Goal: Information Seeking & Learning: Find specific fact

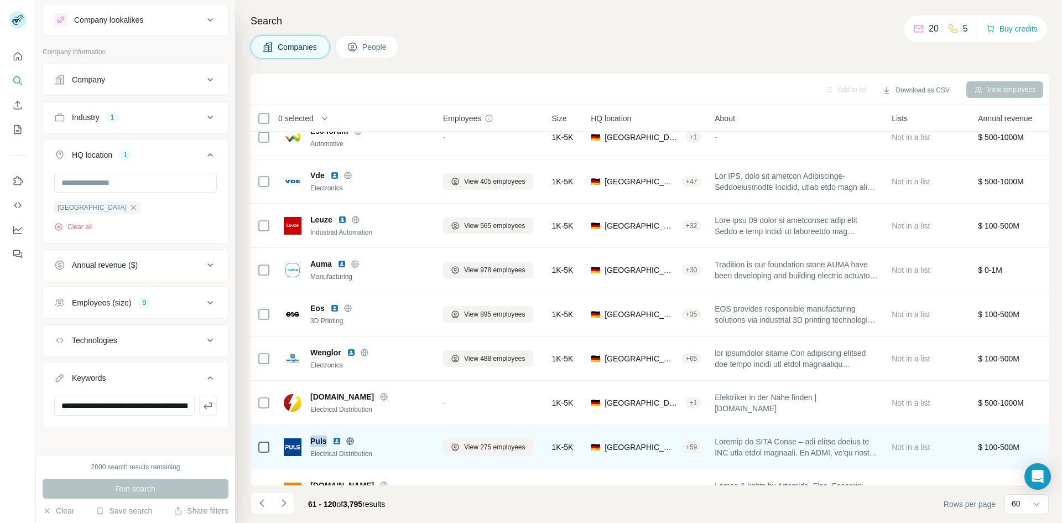
drag, startPoint x: 325, startPoint y: 440, endPoint x: 307, endPoint y: 436, distance: 18.7
click at [307, 436] on div "Puls Electrical Distribution" at bounding box center [357, 446] width 146 height 23
copy span "Puls"
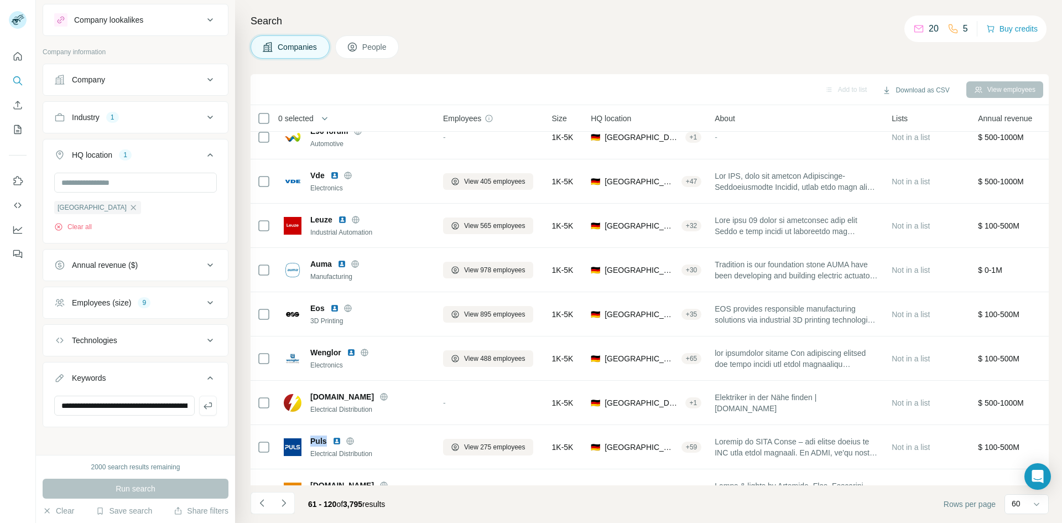
scroll to position [2306, 0]
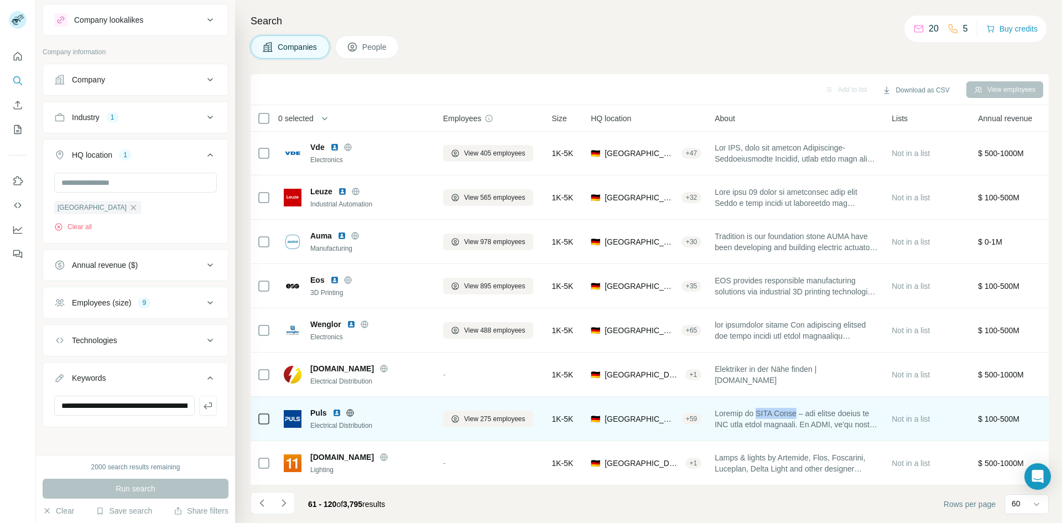
drag, startPoint x: 807, startPoint y: 408, endPoint x: 765, endPoint y: 409, distance: 42.1
click at [765, 409] on span at bounding box center [796, 419] width 164 height 22
copy span "PULS Group"
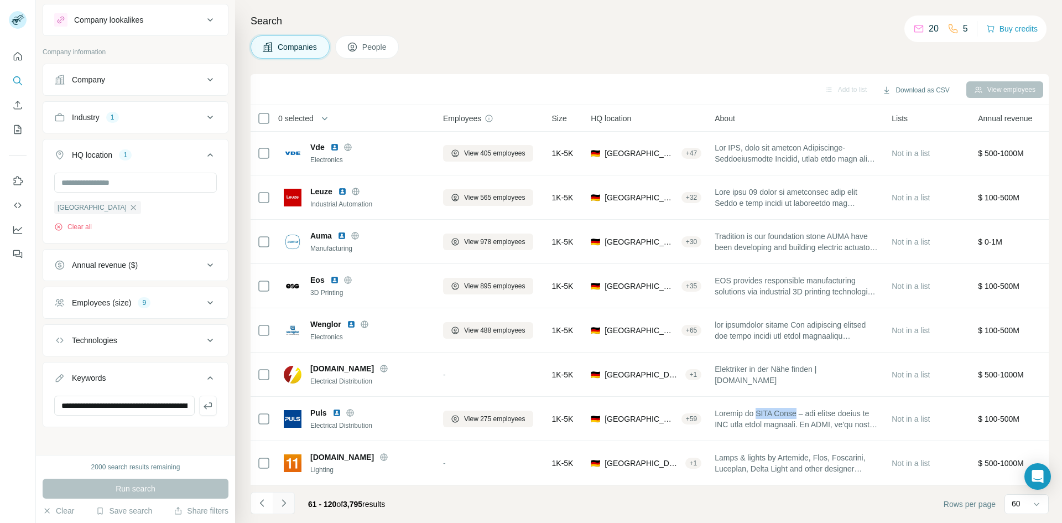
click at [283, 500] on icon "Navigate to next page" at bounding box center [283, 502] width 4 height 7
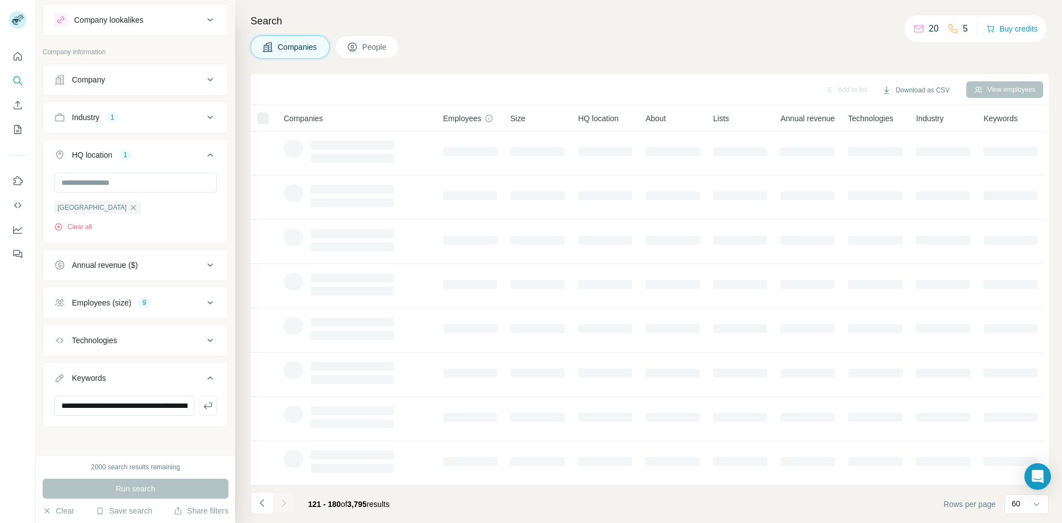
scroll to position [95, 0]
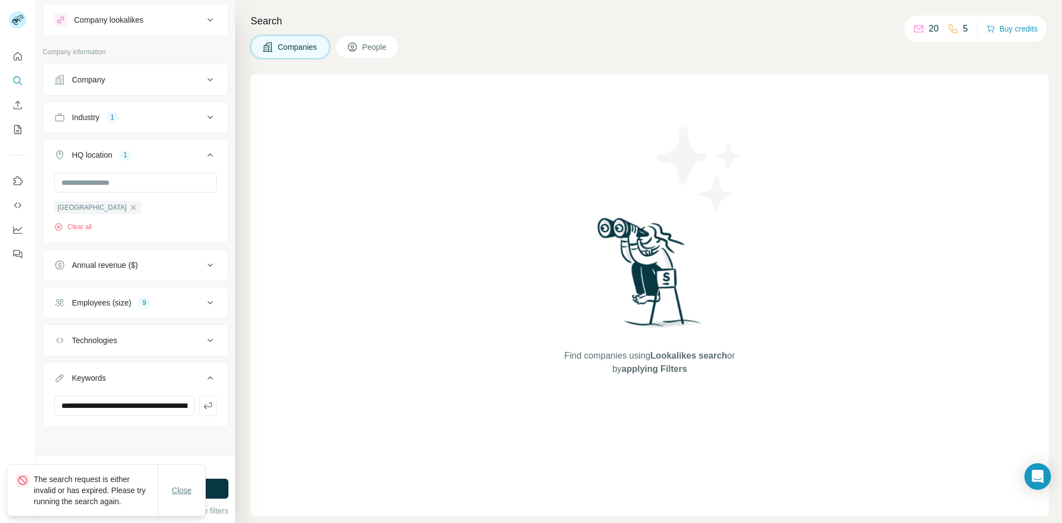
click at [179, 493] on span "Close" at bounding box center [182, 489] width 20 height 11
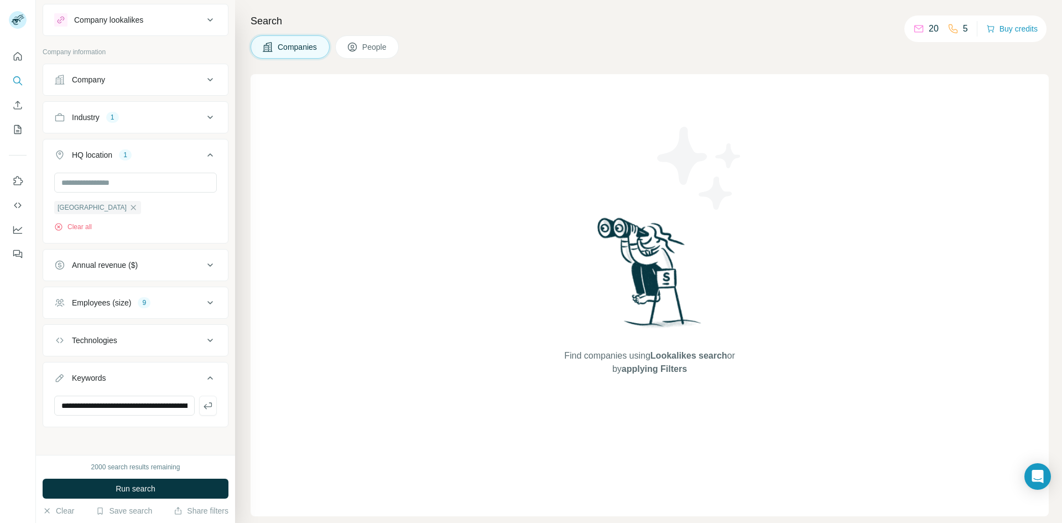
click at [314, 45] on span "Companies" at bounding box center [298, 46] width 40 height 11
click at [128, 487] on span "Run search" at bounding box center [136, 488] width 40 height 11
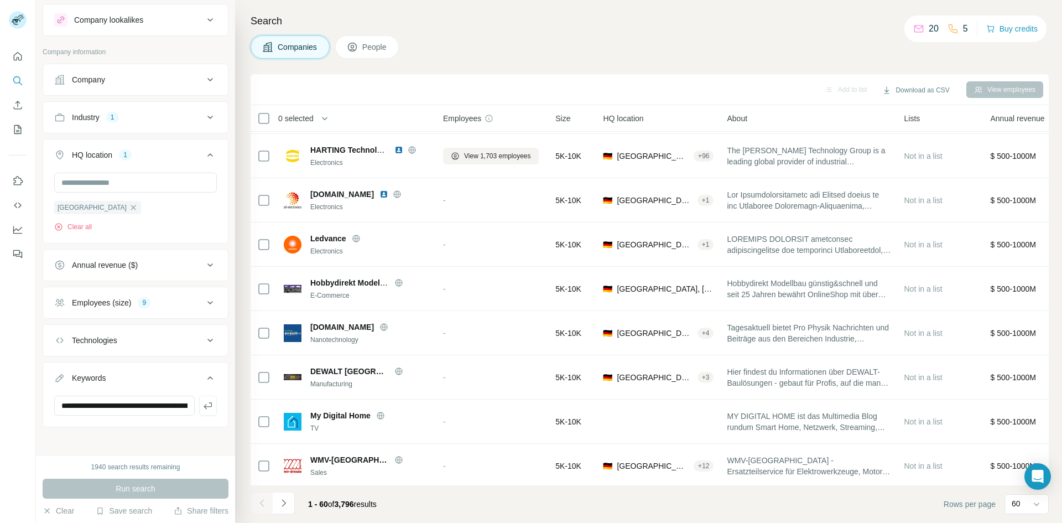
scroll to position [2306, 0]
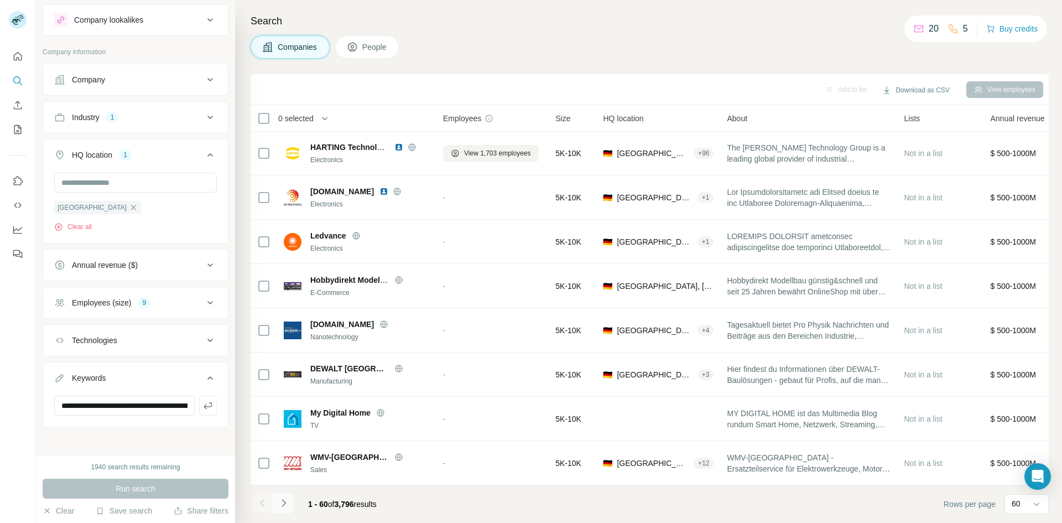
click at [284, 500] on icon "Navigate to next page" at bounding box center [283, 502] width 11 height 11
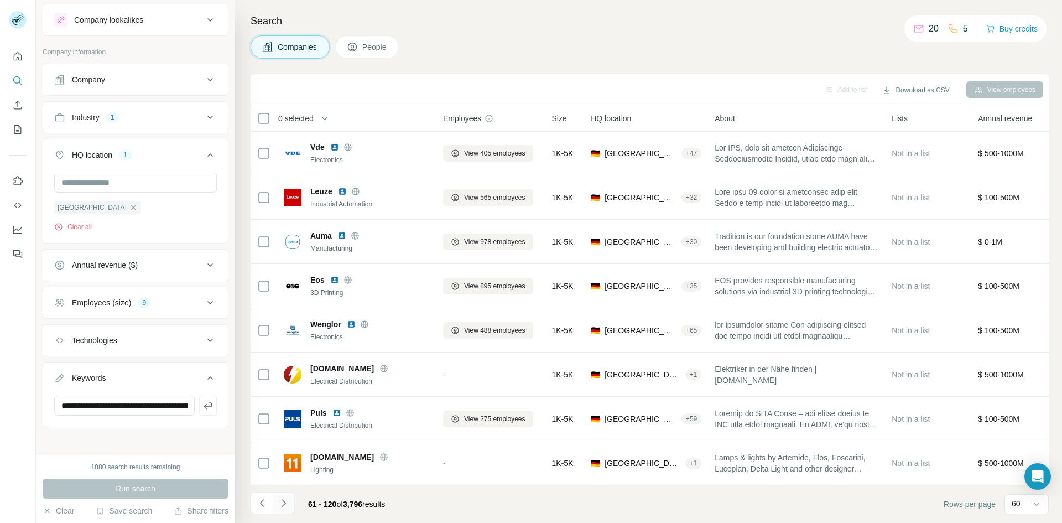
click at [284, 500] on icon "Navigate to next page" at bounding box center [283, 502] width 11 height 11
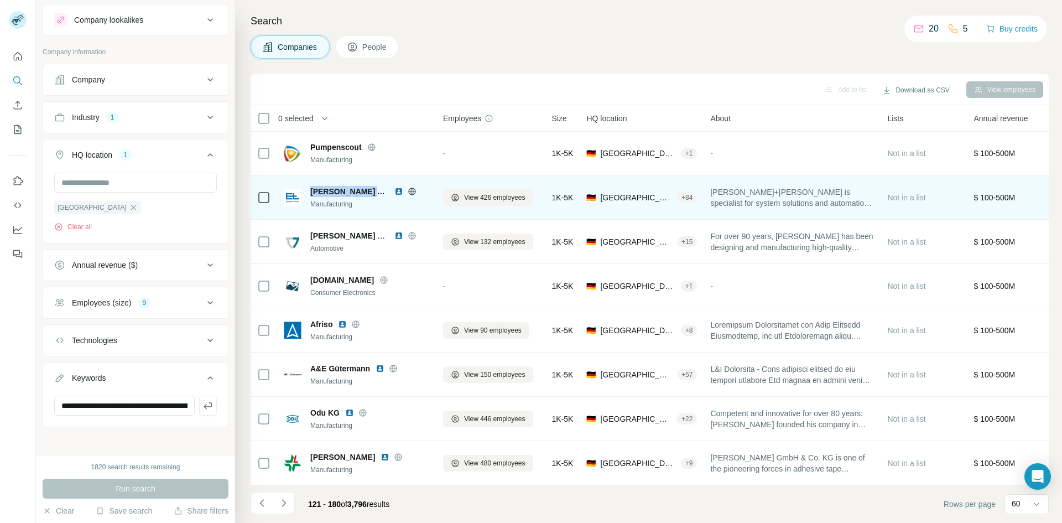
drag, startPoint x: 384, startPoint y: 184, endPoint x: 309, endPoint y: 187, distance: 74.7
click at [309, 187] on div "[PERSON_NAME] AND Leimer Manufacturing" at bounding box center [357, 197] width 146 height 23
copy span "[PERSON_NAME] AND [PERSON_NAME]"
drag, startPoint x: 769, startPoint y: 187, endPoint x: 712, endPoint y: 184, distance: 57.0
click at [712, 184] on td "[PERSON_NAME]+[PERSON_NAME] is specialist for system solutions and automation t…" at bounding box center [791, 197] width 177 height 44
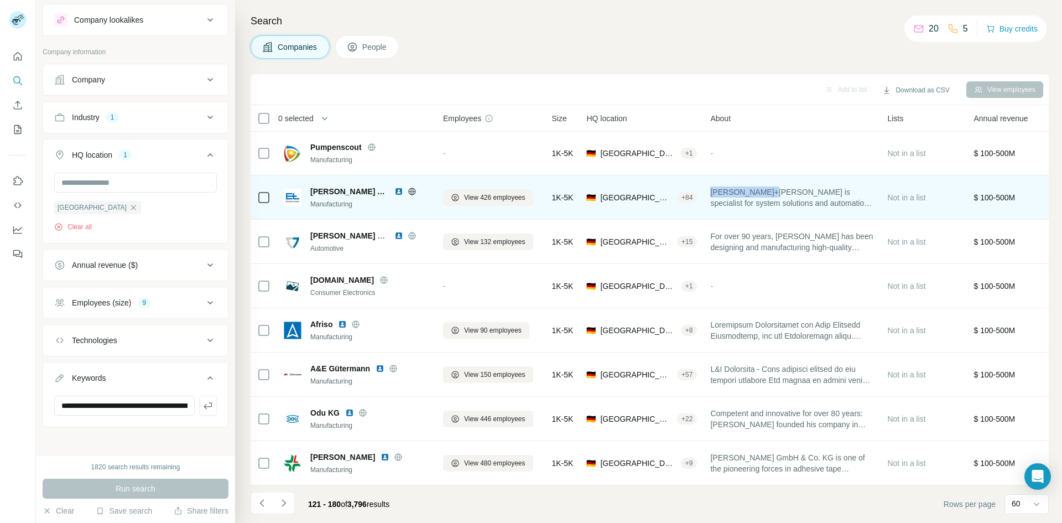
copy span "[PERSON_NAME]+[PERSON_NAME]"
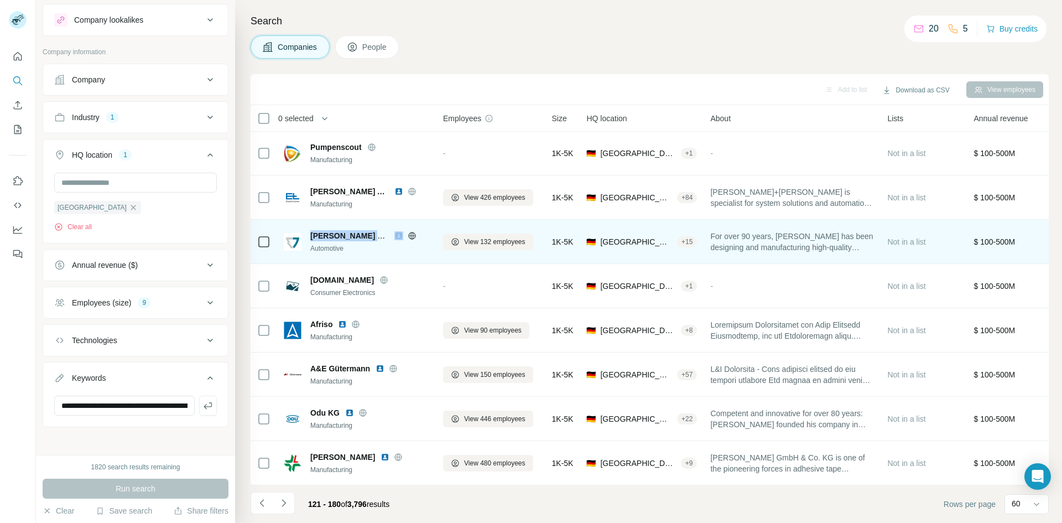
drag, startPoint x: 309, startPoint y: 229, endPoint x: 393, endPoint y: 233, distance: 84.2
click at [393, 233] on div "[PERSON_NAME] GmbH + Co. KG Automotive" at bounding box center [357, 241] width 146 height 23
copy span "[PERSON_NAME] GmbH + Co. KG"
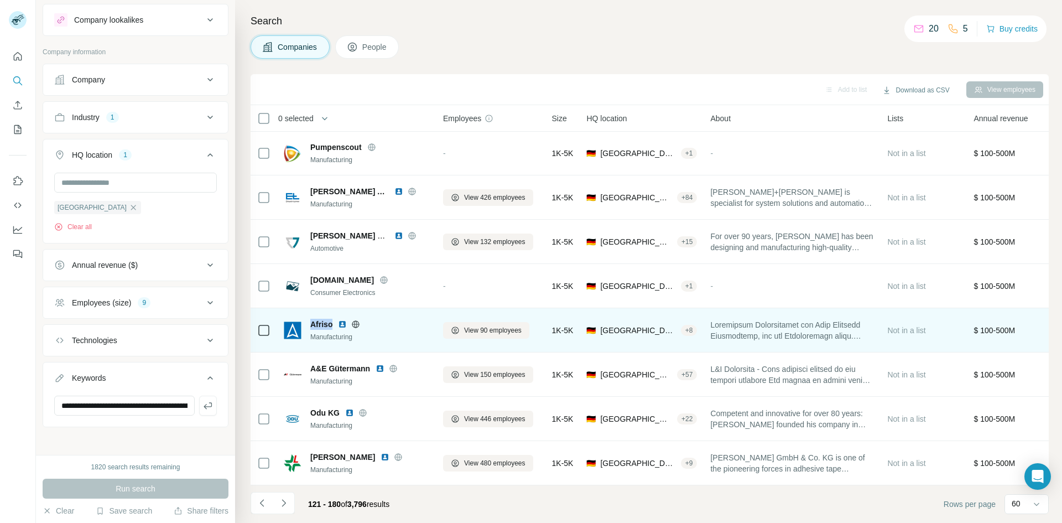
drag, startPoint x: 310, startPoint y: 320, endPoint x: 335, endPoint y: 319, distance: 24.3
click at [335, 319] on div "Afriso" at bounding box center [369, 323] width 119 height 11
copy span "Afriso"
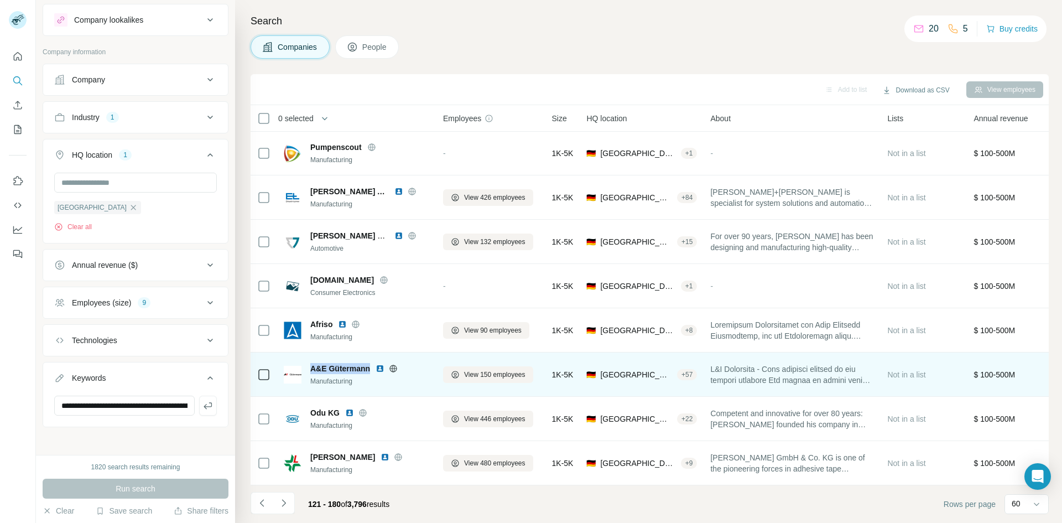
drag, startPoint x: 370, startPoint y: 361, endPoint x: 311, endPoint y: 364, distance: 58.7
click at [311, 364] on div "A&E Gütermann" at bounding box center [369, 368] width 119 height 11
copy span "A&E Gütermann"
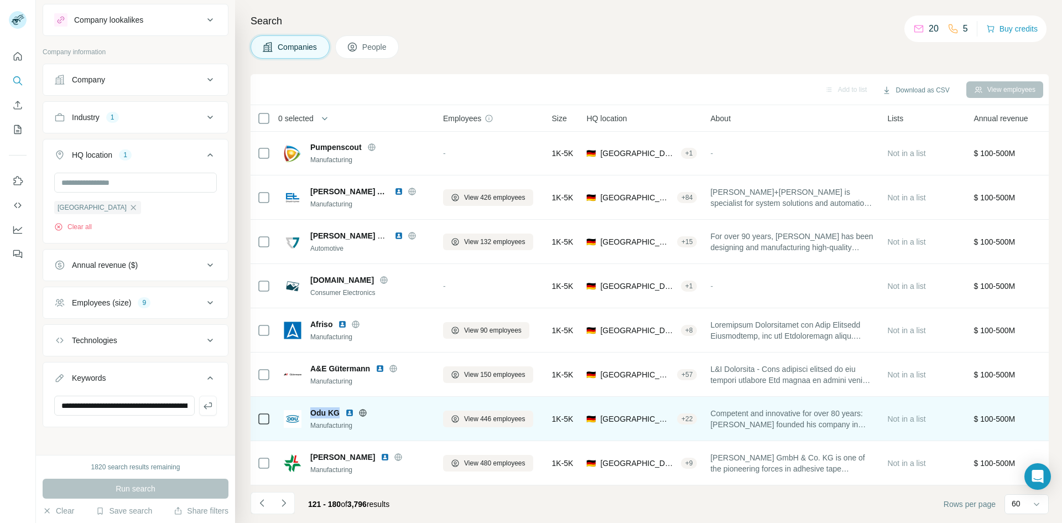
drag, startPoint x: 339, startPoint y: 408, endPoint x: 310, endPoint y: 408, distance: 28.8
click at [310, 408] on div "Odu KG" at bounding box center [369, 412] width 119 height 11
copy span "Odu KG"
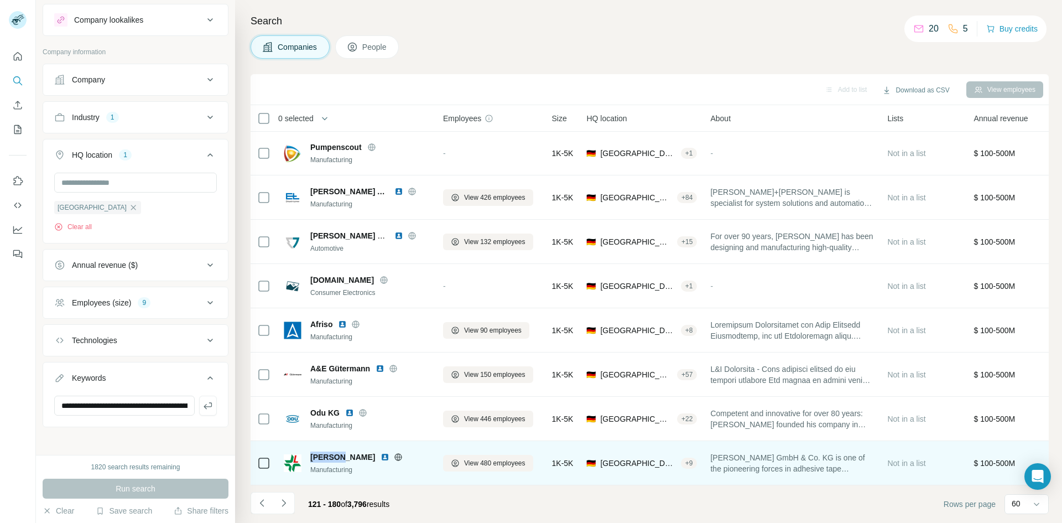
drag, startPoint x: 344, startPoint y: 451, endPoint x: 307, endPoint y: 450, distance: 37.1
click at [307, 451] on div "[PERSON_NAME] Manufacturing" at bounding box center [357, 462] width 146 height 23
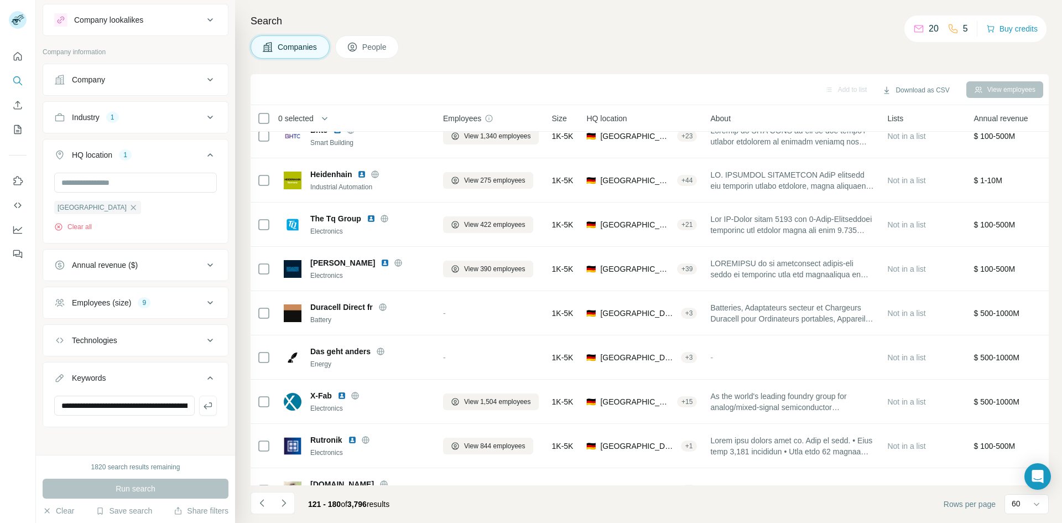
scroll to position [0, 0]
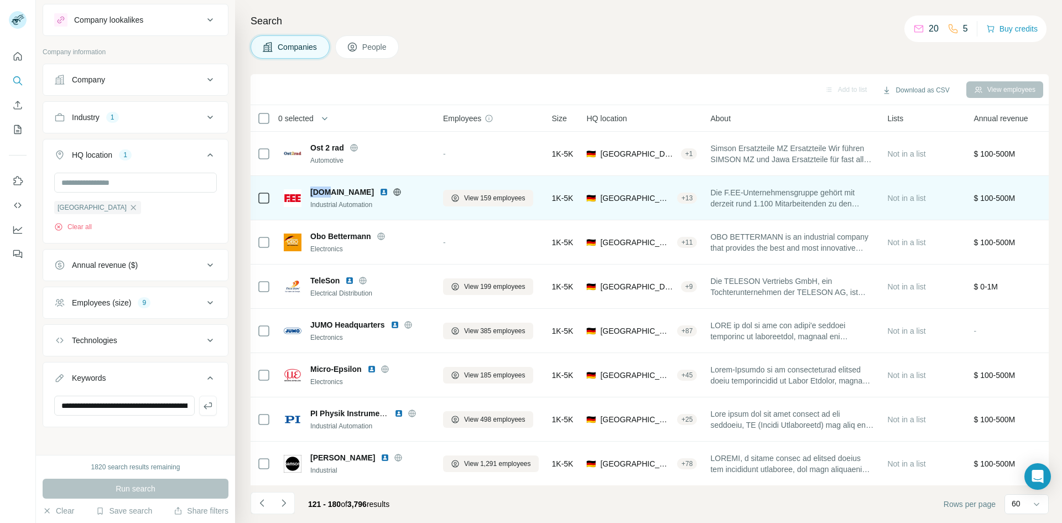
drag, startPoint x: 323, startPoint y: 190, endPoint x: 307, endPoint y: 190, distance: 16.0
click at [307, 190] on div "[DOMAIN_NAME] Industrial Automation" at bounding box center [357, 197] width 146 height 23
drag, startPoint x: 322, startPoint y: 191, endPoint x: 310, endPoint y: 191, distance: 12.2
click at [310, 191] on span "[DOMAIN_NAME]" at bounding box center [342, 191] width 64 height 11
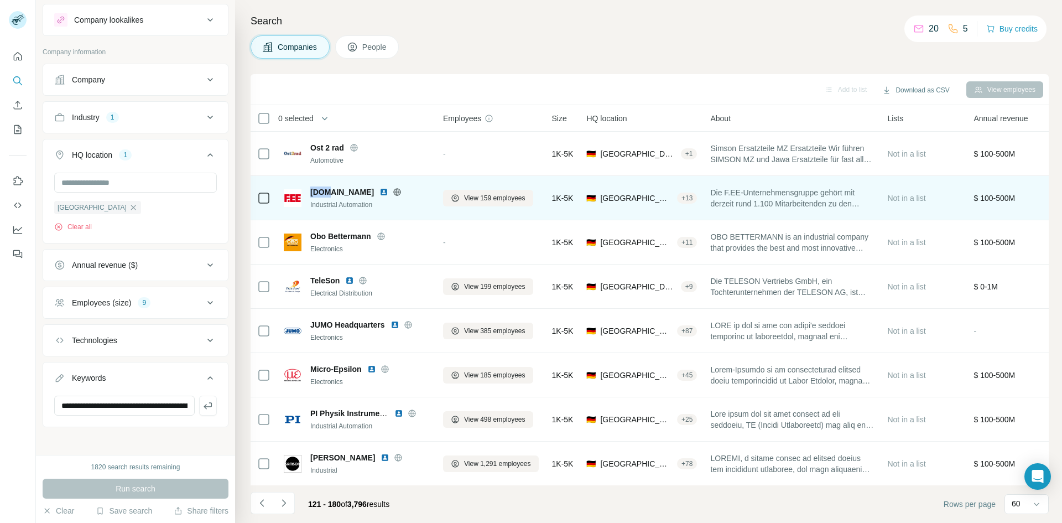
copy span "[DOMAIN_NAME]"
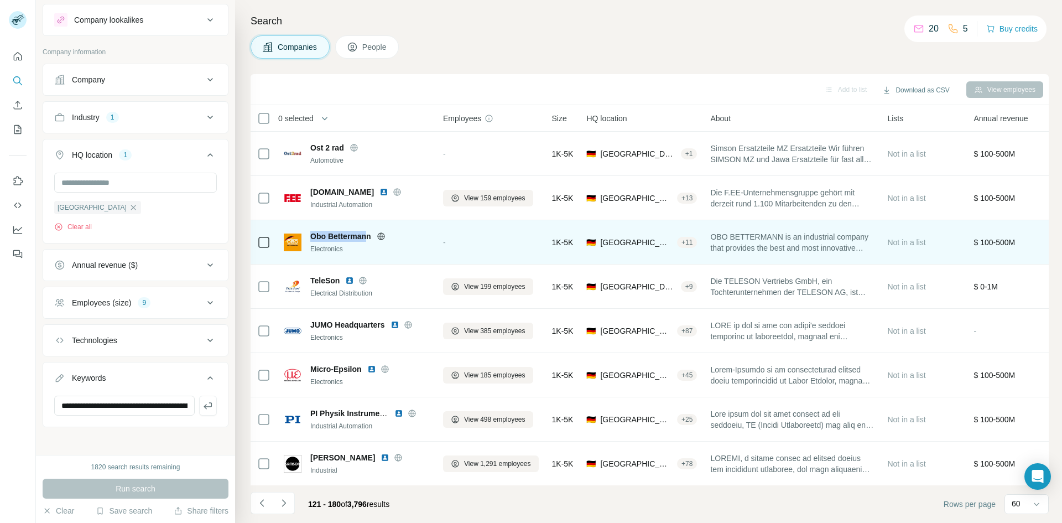
drag, startPoint x: 369, startPoint y: 236, endPoint x: 312, endPoint y: 234, distance: 56.4
click at [312, 234] on span "Obo Bettermann" at bounding box center [340, 236] width 61 height 11
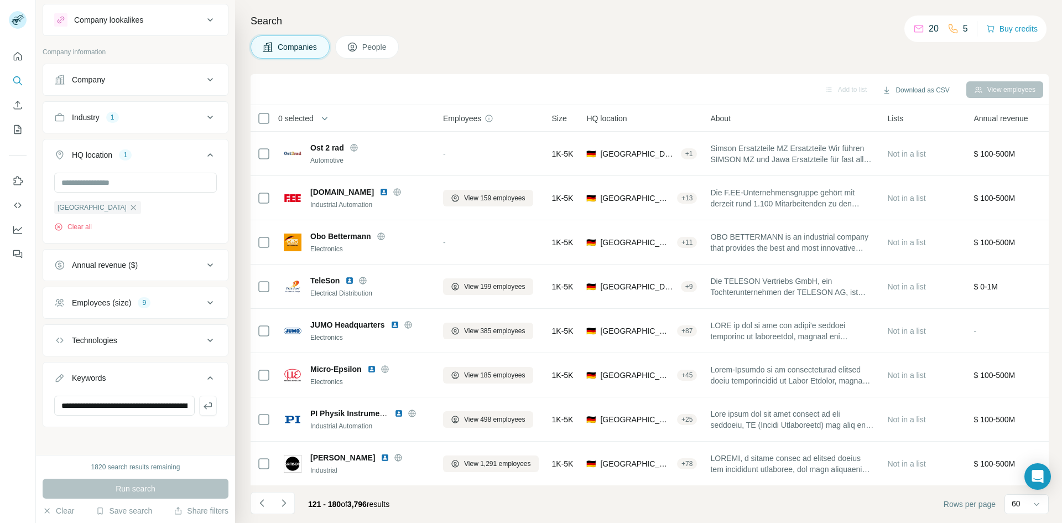
click at [600, 15] on h4 "Search" at bounding box center [649, 20] width 798 height 15
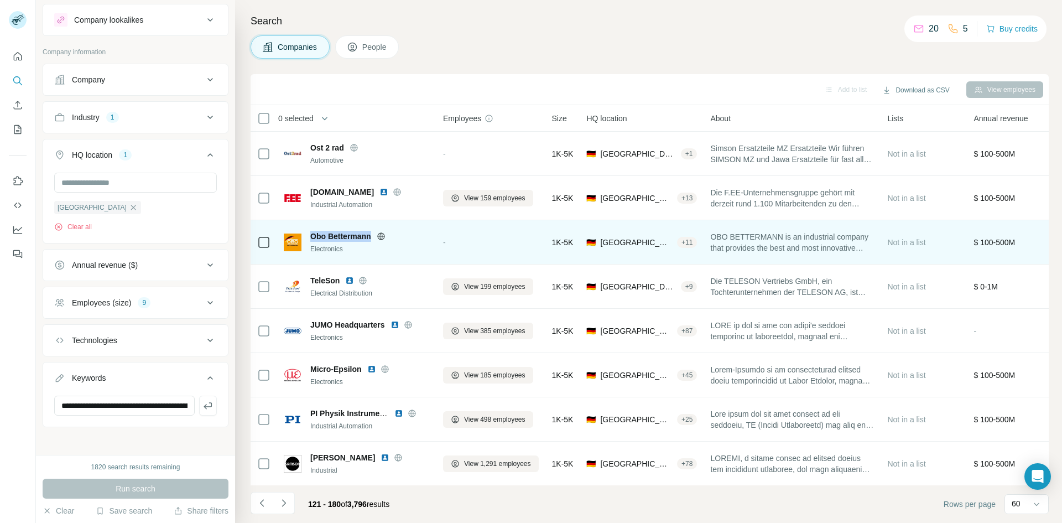
drag, startPoint x: 373, startPoint y: 237, endPoint x: 311, endPoint y: 239, distance: 62.0
click at [311, 239] on div "Obo Bettermann" at bounding box center [369, 236] width 119 height 11
copy span "Obo Bettermann"
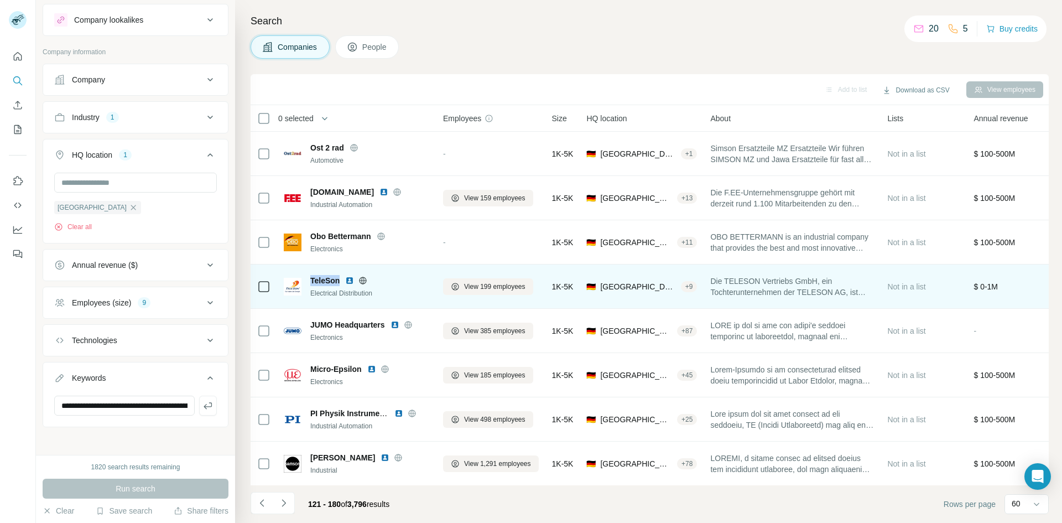
drag, startPoint x: 342, startPoint y: 281, endPoint x: 311, endPoint y: 280, distance: 31.0
click at [311, 280] on div "TeleSon" at bounding box center [369, 280] width 119 height 11
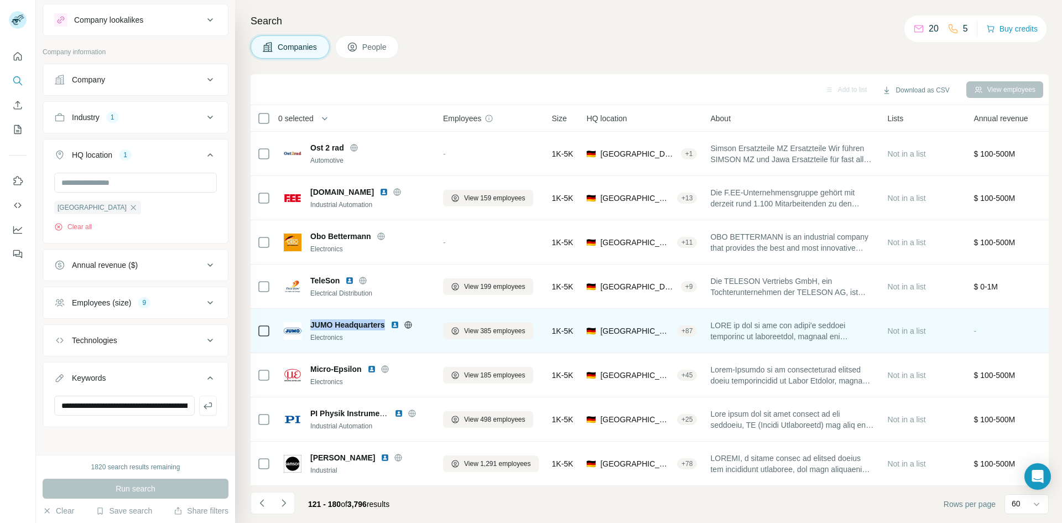
drag, startPoint x: 386, startPoint y: 322, endPoint x: 310, endPoint y: 322, distance: 76.3
click at [310, 322] on div "JUMO Headquarters Electronics" at bounding box center [357, 330] width 146 height 23
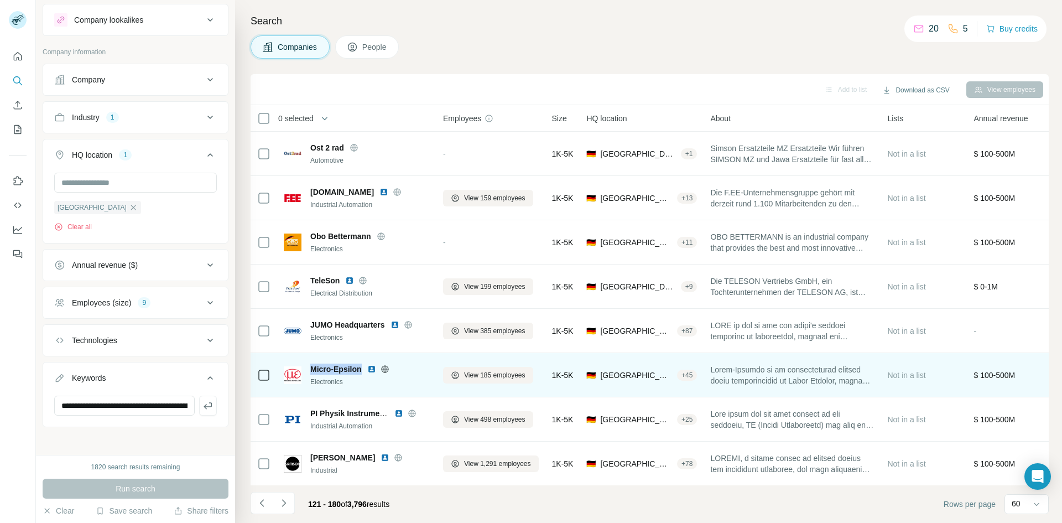
drag, startPoint x: 362, startPoint y: 369, endPoint x: 307, endPoint y: 369, distance: 54.7
click at [307, 369] on div "Micro-Epsilon Electronics" at bounding box center [357, 374] width 146 height 23
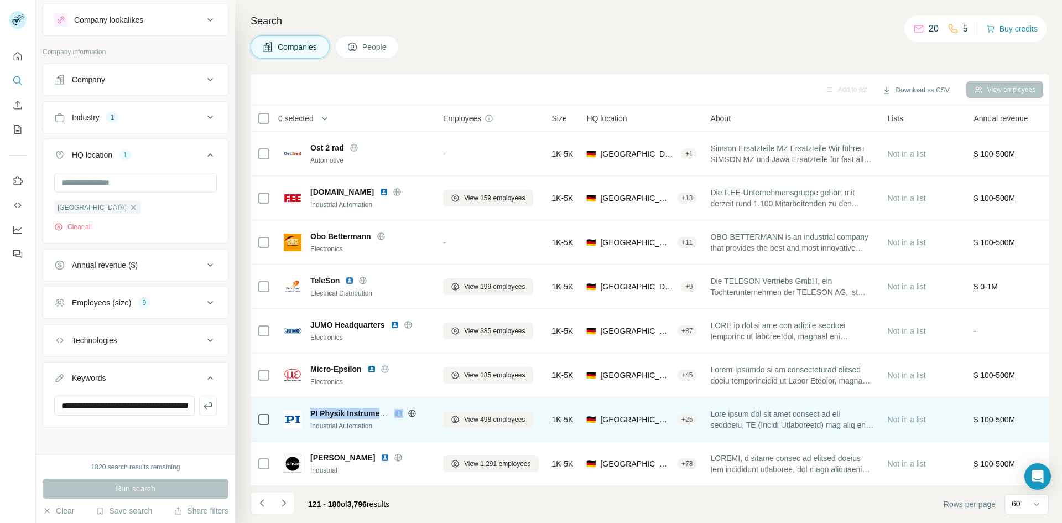
drag, startPoint x: 311, startPoint y: 412, endPoint x: 393, endPoint y: 412, distance: 81.8
click at [393, 412] on div "PI Physik Instrumente Group" at bounding box center [369, 413] width 119 height 11
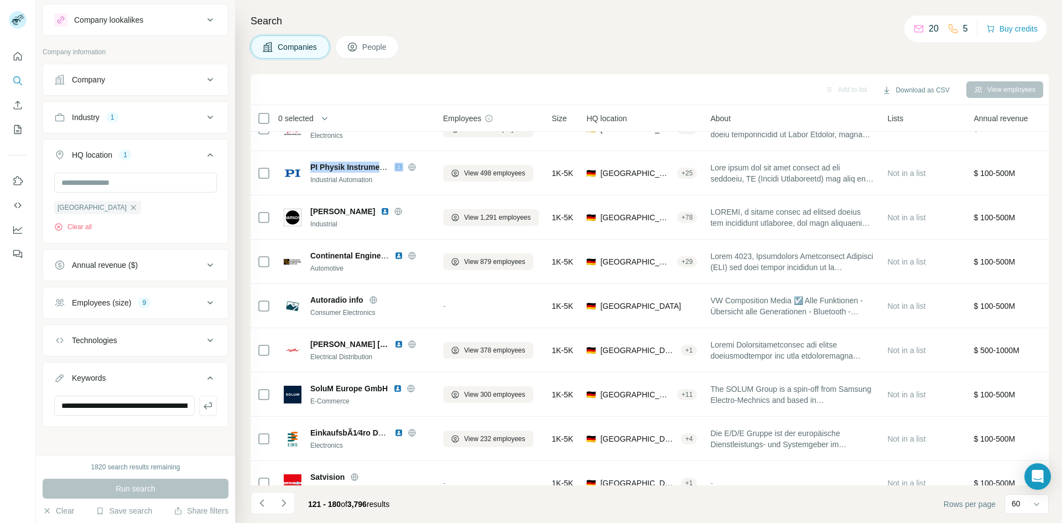
scroll to position [267, 0]
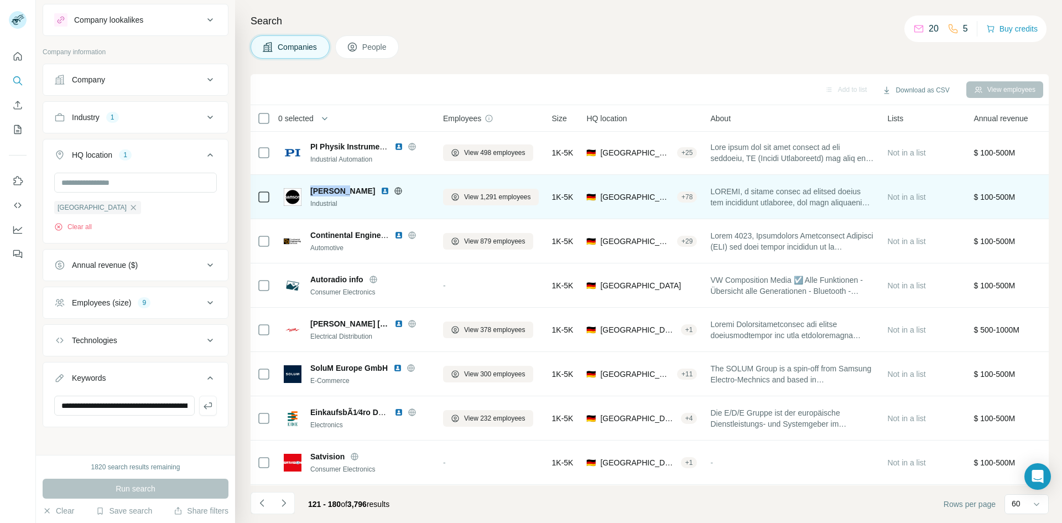
drag, startPoint x: 350, startPoint y: 190, endPoint x: 309, endPoint y: 191, distance: 40.9
click at [309, 191] on div "Samson AG Industrial" at bounding box center [357, 196] width 146 height 23
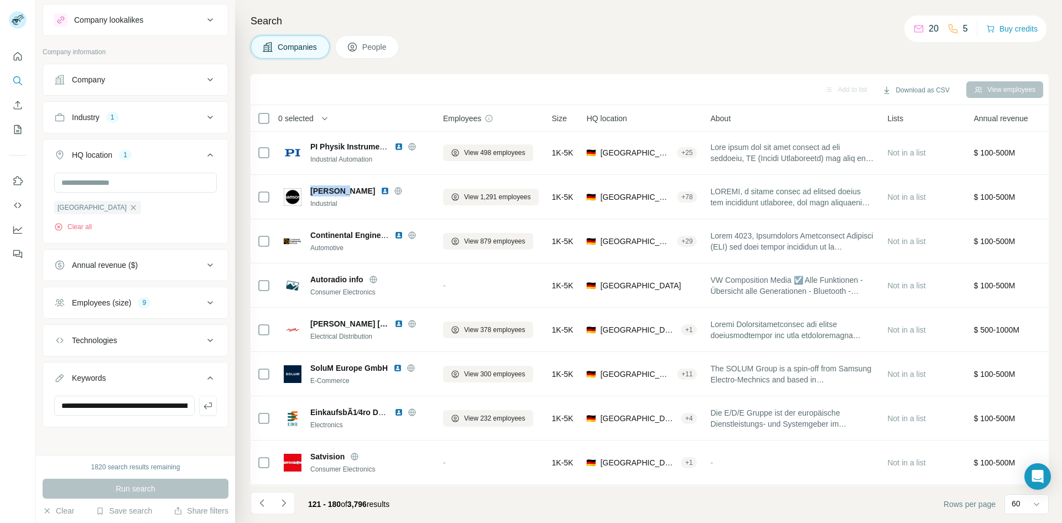
click at [617, 32] on div "Search Companies People Add to list Download as CSV View employees 0 selected C…" at bounding box center [648, 261] width 827 height 523
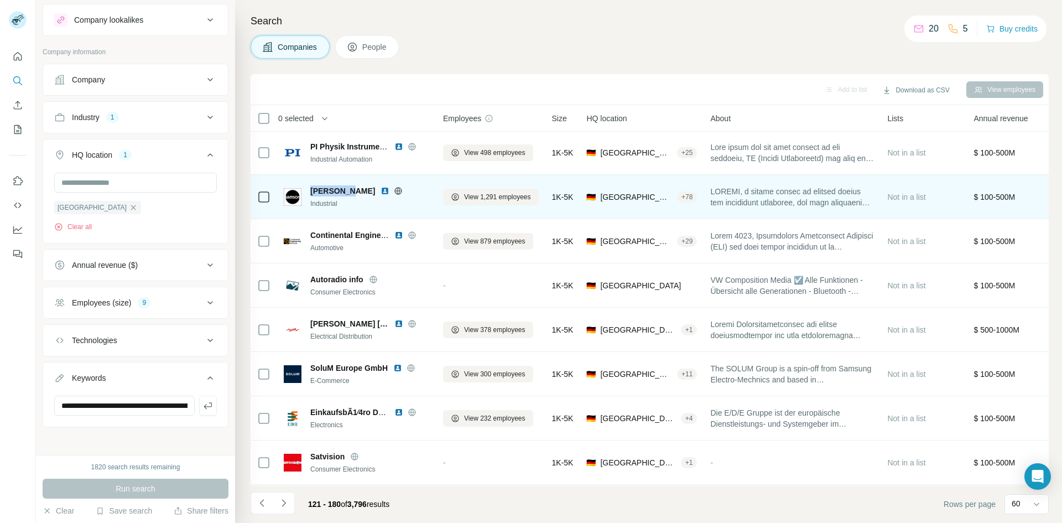
drag, startPoint x: 311, startPoint y: 189, endPoint x: 352, endPoint y: 186, distance: 40.4
click at [352, 186] on span "[PERSON_NAME]" at bounding box center [342, 190] width 65 height 11
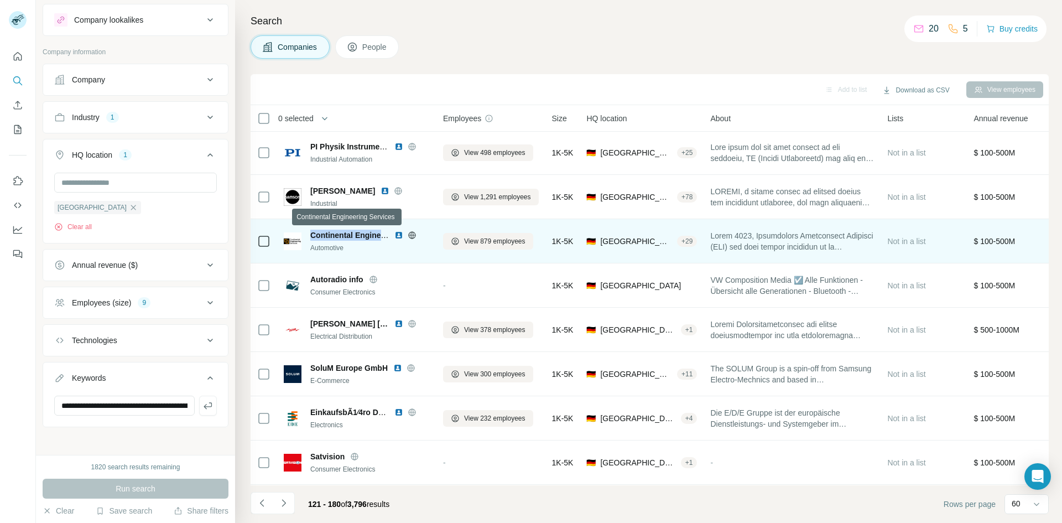
drag, startPoint x: 310, startPoint y: 234, endPoint x: 383, endPoint y: 233, distance: 73.0
click at [383, 233] on span "Continental Engineering Services" at bounding box center [371, 235] width 123 height 9
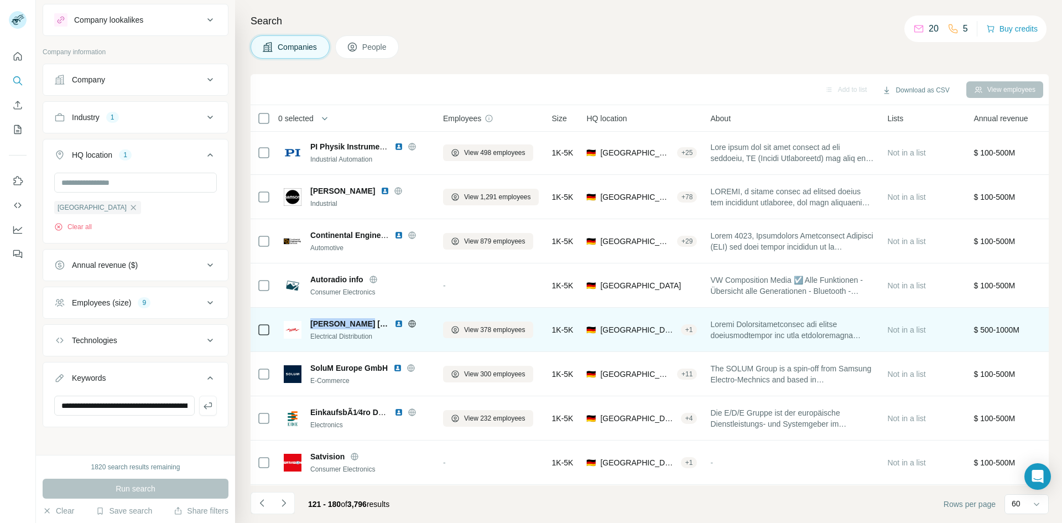
drag, startPoint x: 365, startPoint y: 323, endPoint x: 311, endPoint y: 324, distance: 53.6
click at [311, 324] on div "[PERSON_NAME] [DOMAIN_NAME]" at bounding box center [369, 323] width 119 height 11
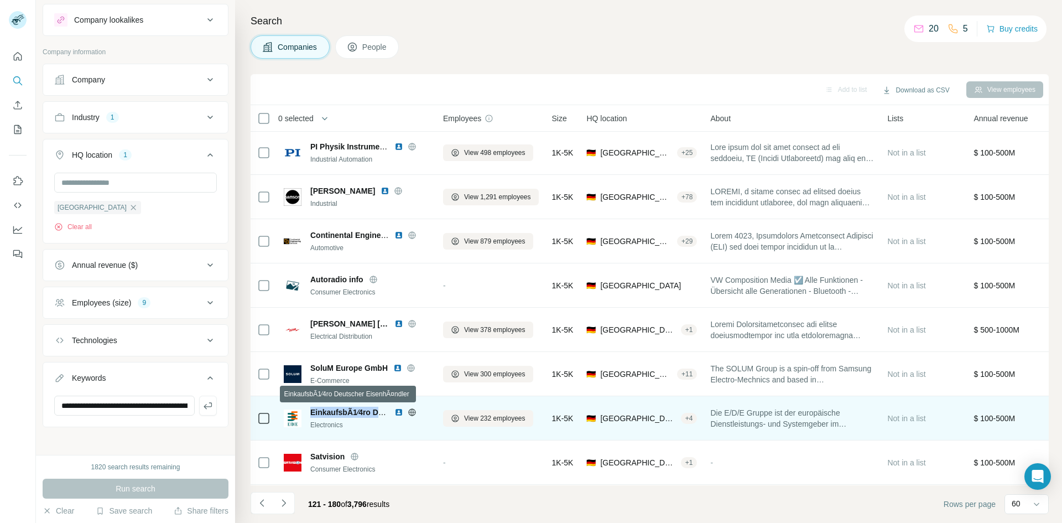
drag, startPoint x: 311, startPoint y: 412, endPoint x: 386, endPoint y: 413, distance: 75.2
click at [386, 413] on span "EinkaufsbÃ1⁄4ro Deutscher EisenhÃ¤ndler" at bounding box center [388, 412] width 156 height 9
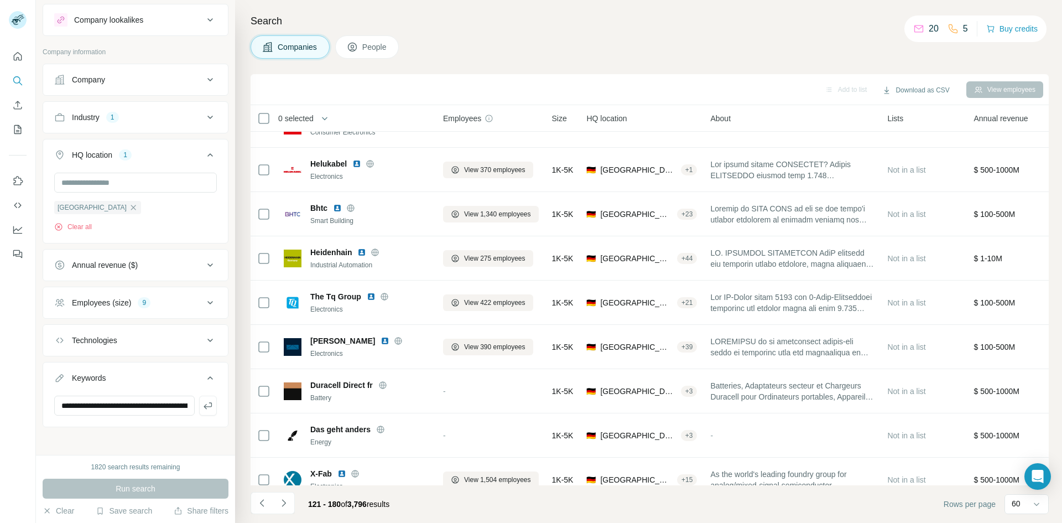
scroll to position [644, 0]
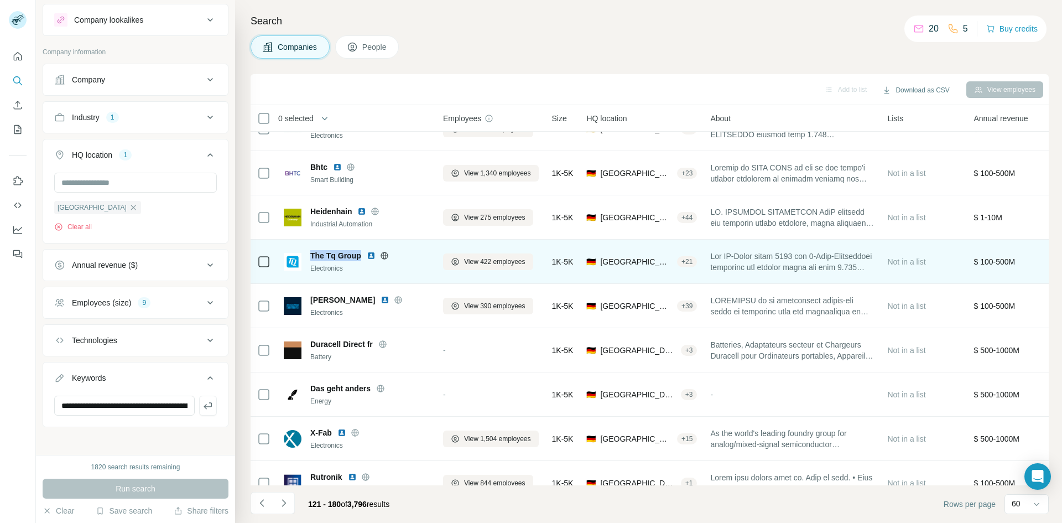
drag, startPoint x: 311, startPoint y: 254, endPoint x: 361, endPoint y: 249, distance: 50.0
click at [361, 249] on div "The Tq Group Electronics" at bounding box center [357, 261] width 146 height 30
